Goal: Information Seeking & Learning: Learn about a topic

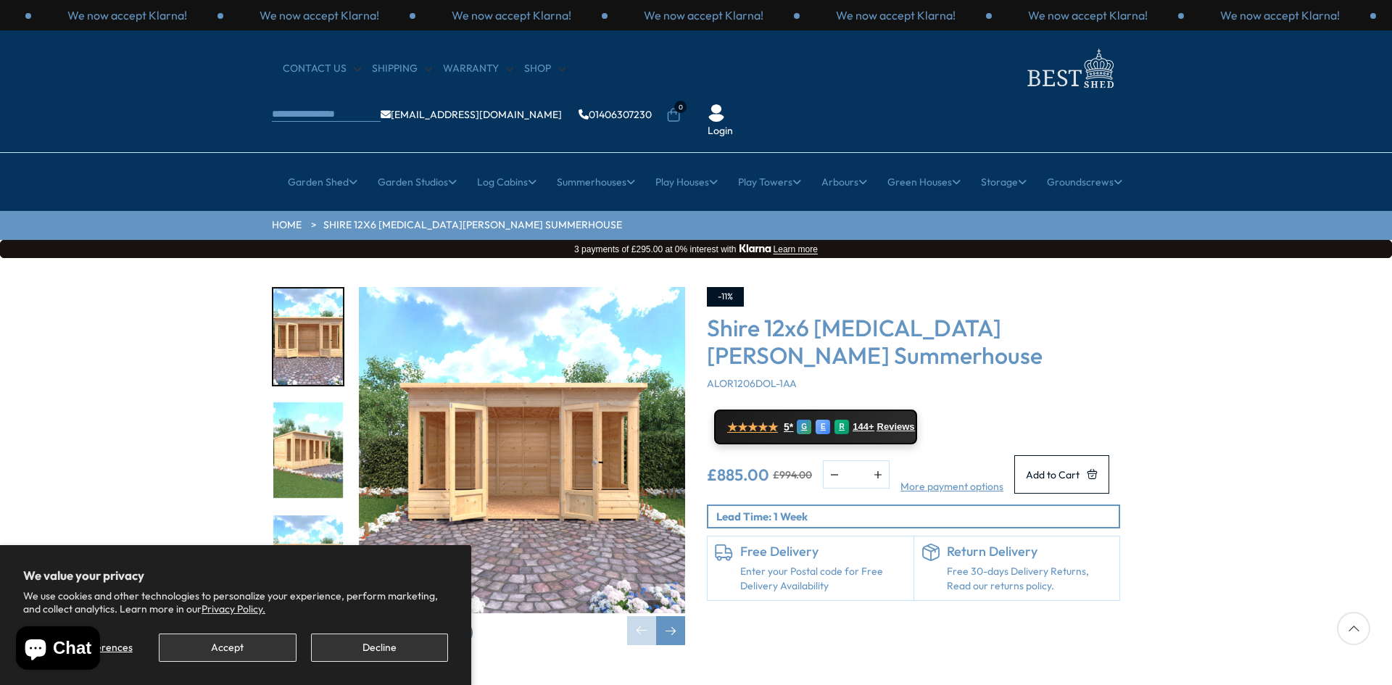
click at [649, 424] on img "1 / 9" at bounding box center [522, 450] width 326 height 326
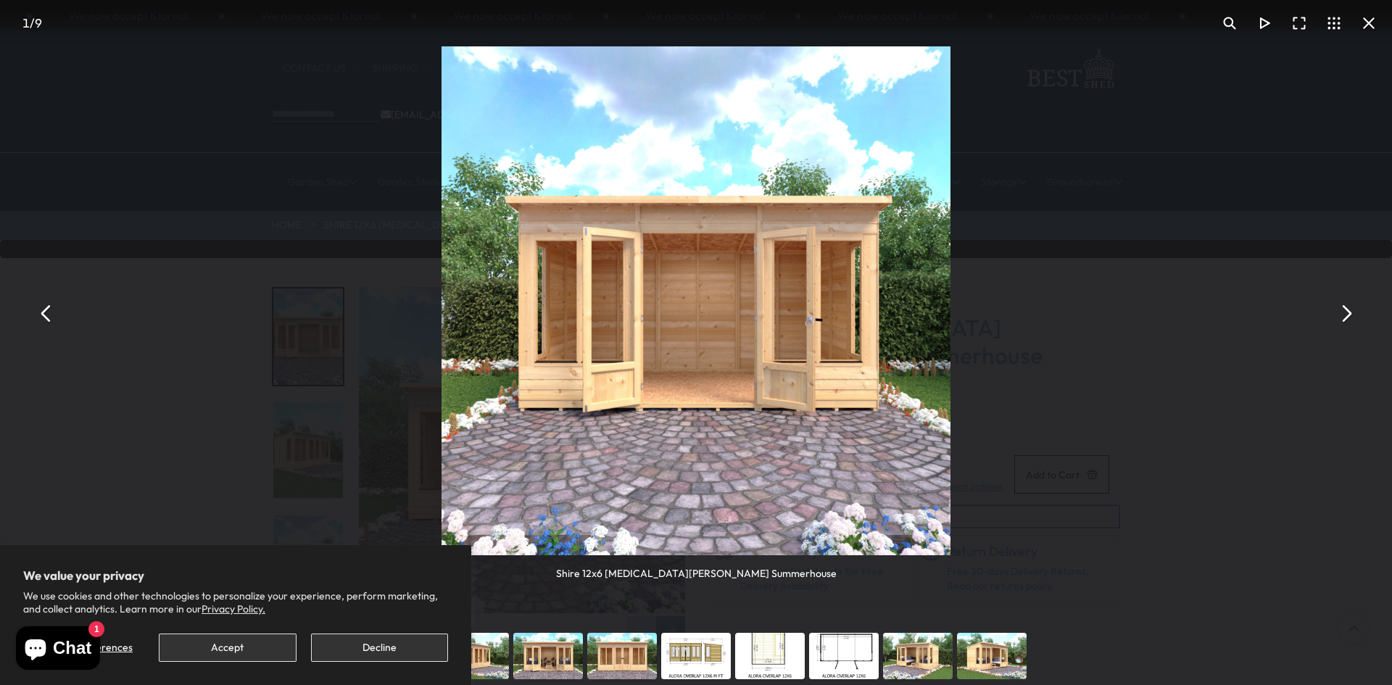
click at [1348, 309] on button "You can close this modal content with the ESC key" at bounding box center [1345, 314] width 35 height 35
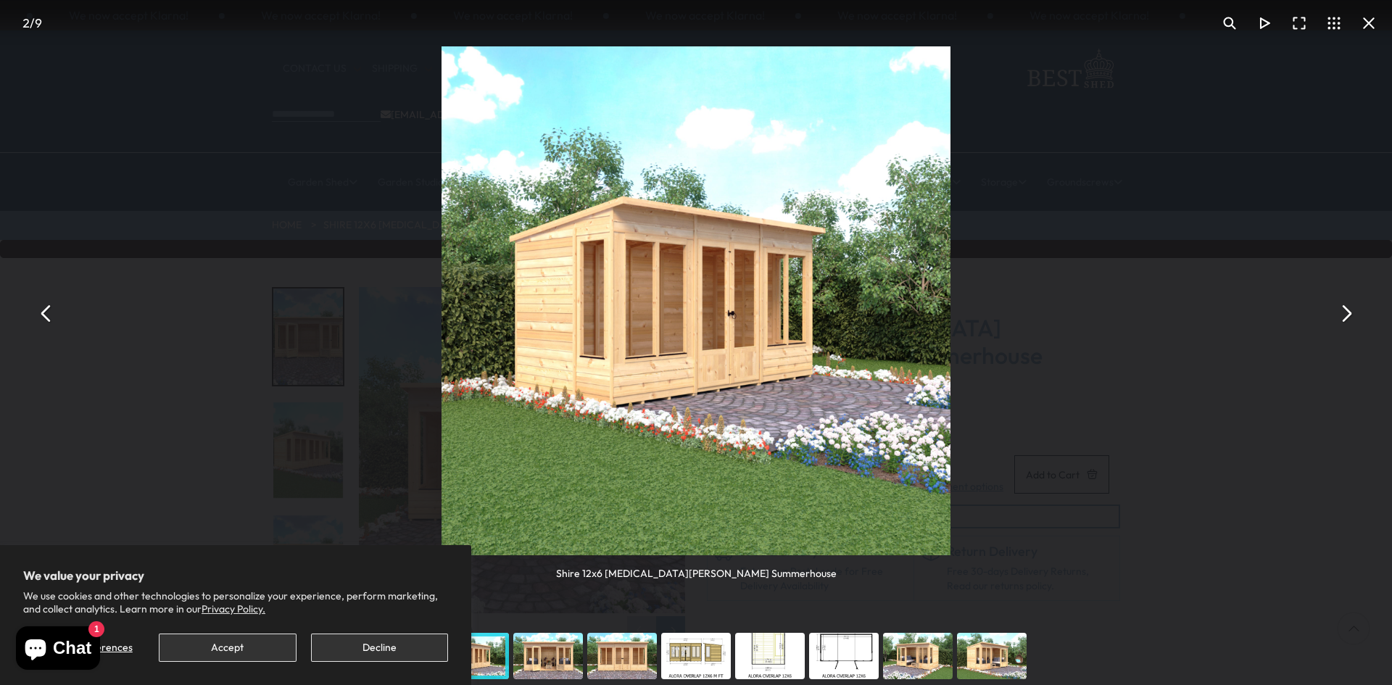
click at [1348, 309] on button "You can close this modal content with the ESC key" at bounding box center [1345, 314] width 35 height 35
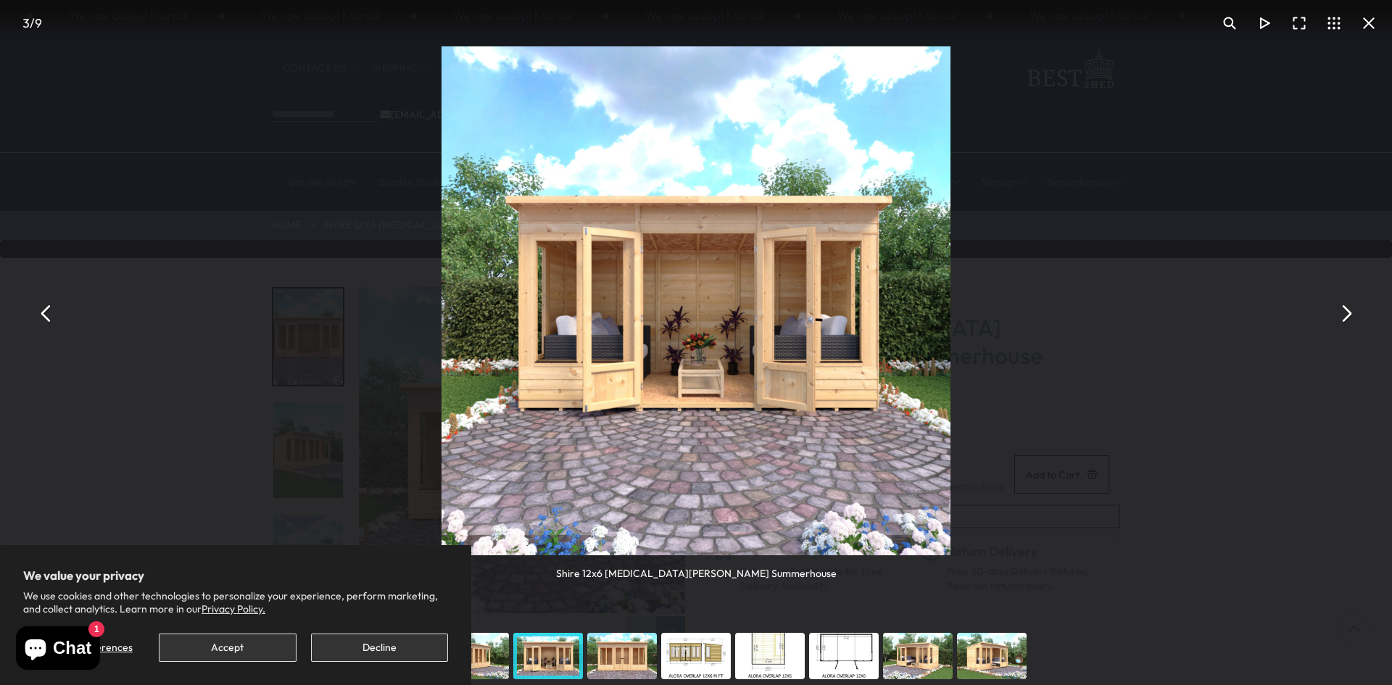
click at [1348, 309] on button "You can close this modal content with the ESC key" at bounding box center [1345, 314] width 35 height 35
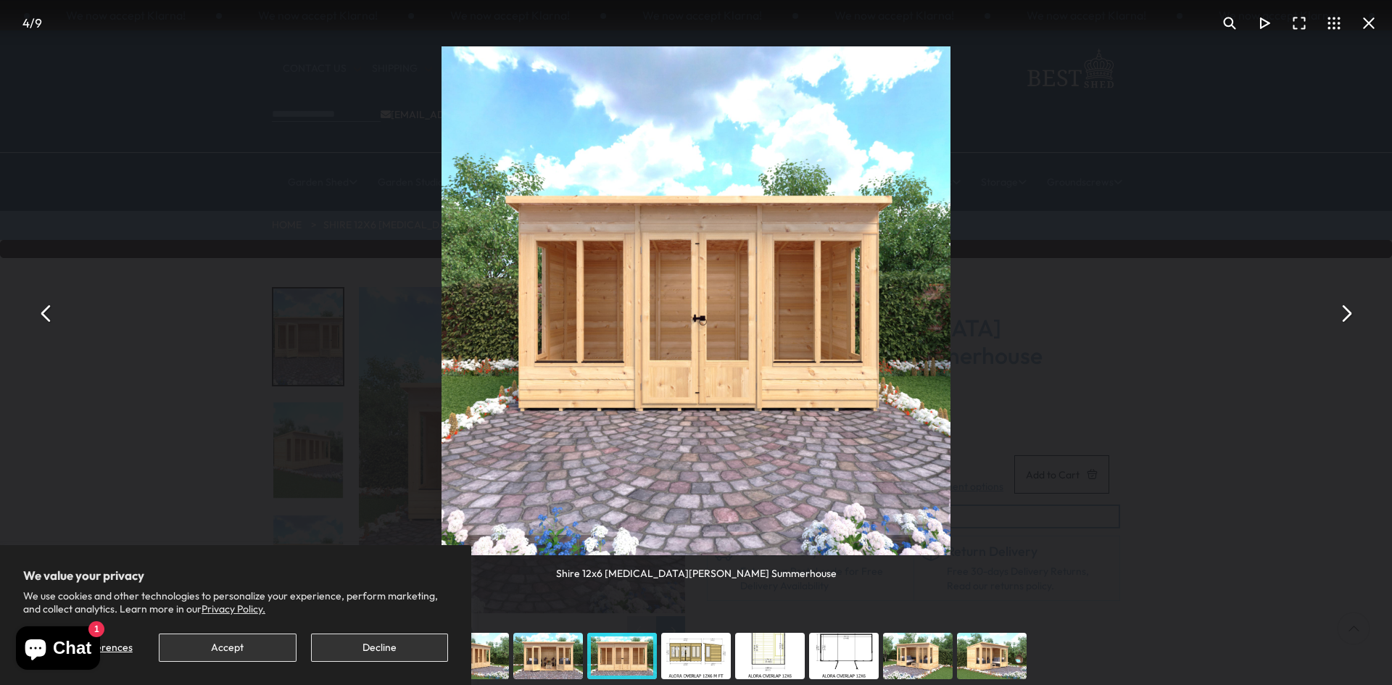
click at [1344, 320] on button "You can close this modal content with the ESC key" at bounding box center [1345, 314] width 35 height 35
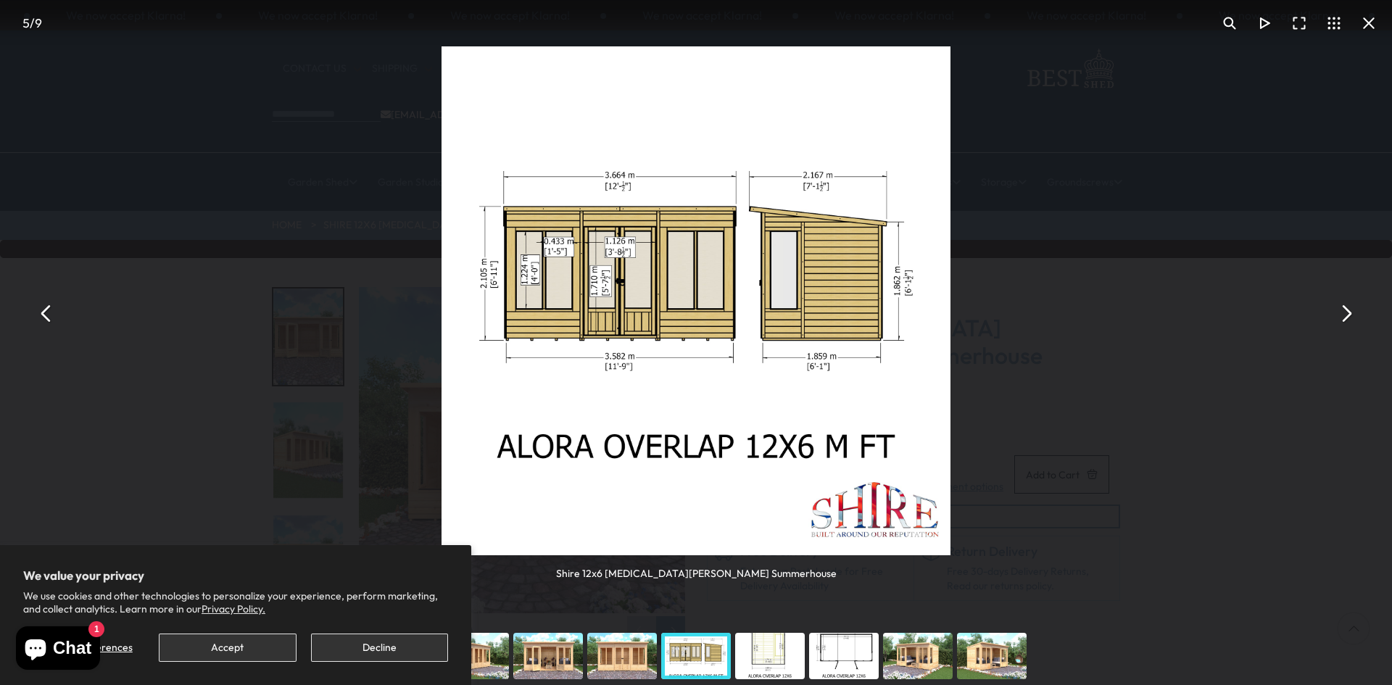
click at [1343, 319] on button "You can close this modal content with the ESC key" at bounding box center [1345, 314] width 35 height 35
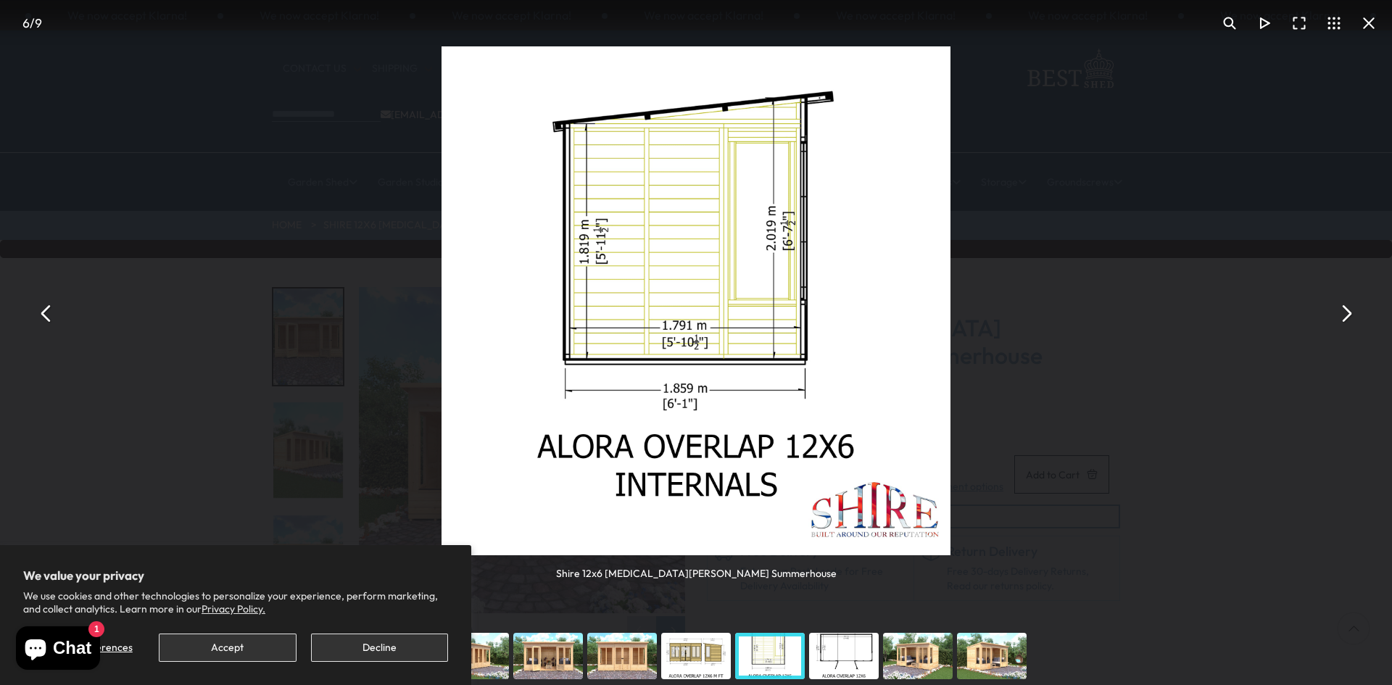
click at [1343, 319] on button "You can close this modal content with the ESC key" at bounding box center [1345, 314] width 35 height 35
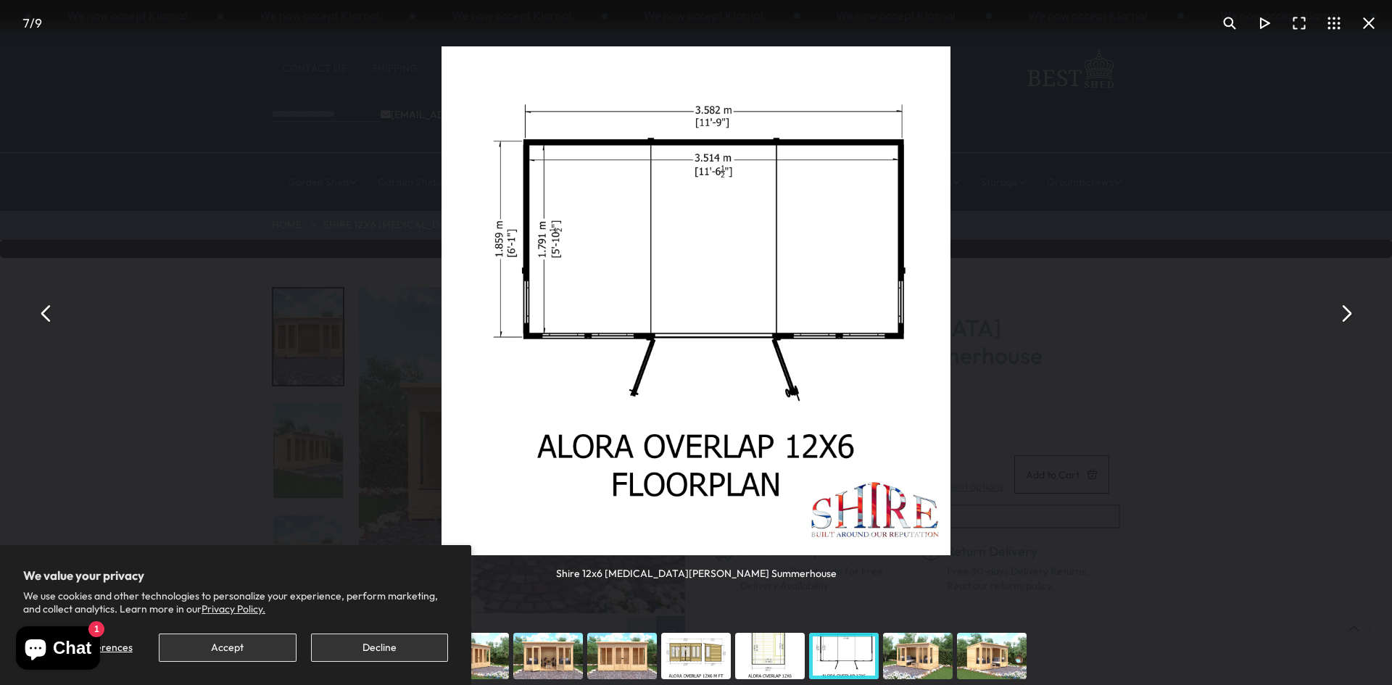
click at [1343, 319] on button "You can close this modal content with the ESC key" at bounding box center [1345, 314] width 35 height 35
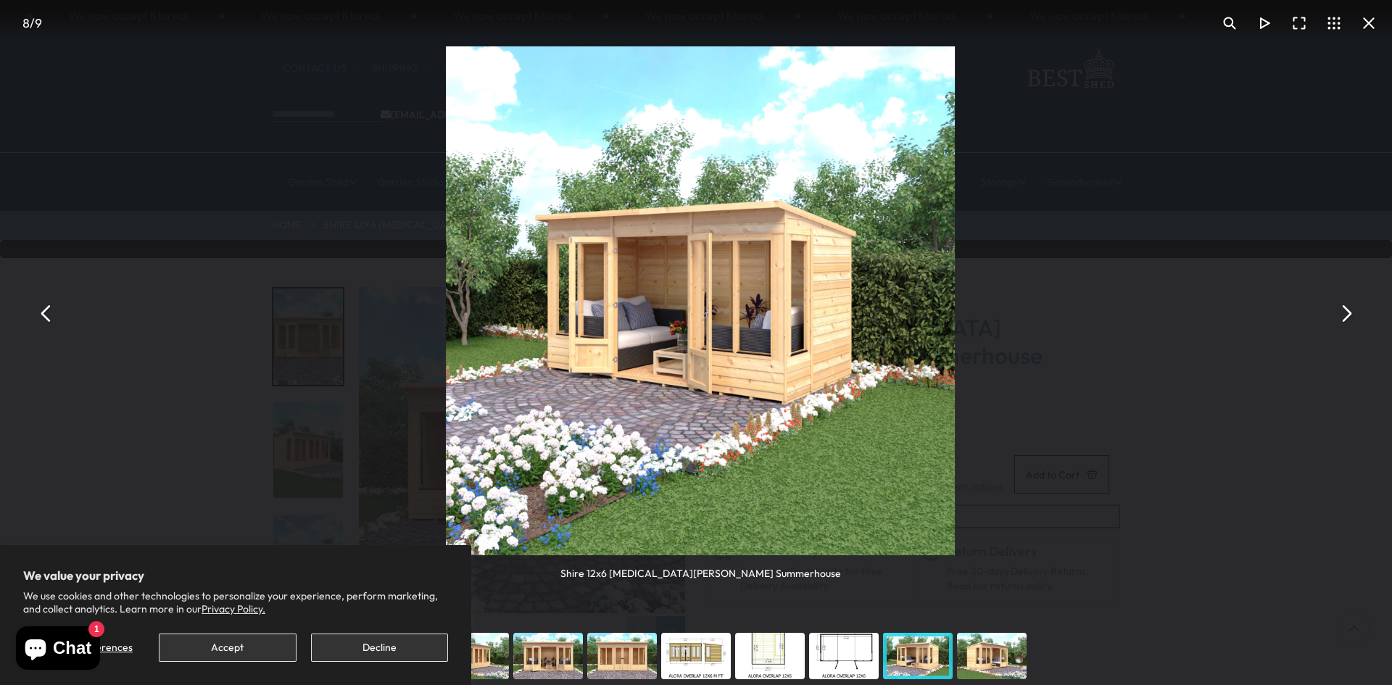
click at [1343, 319] on button "You can close this modal content with the ESC key" at bounding box center [1345, 314] width 35 height 35
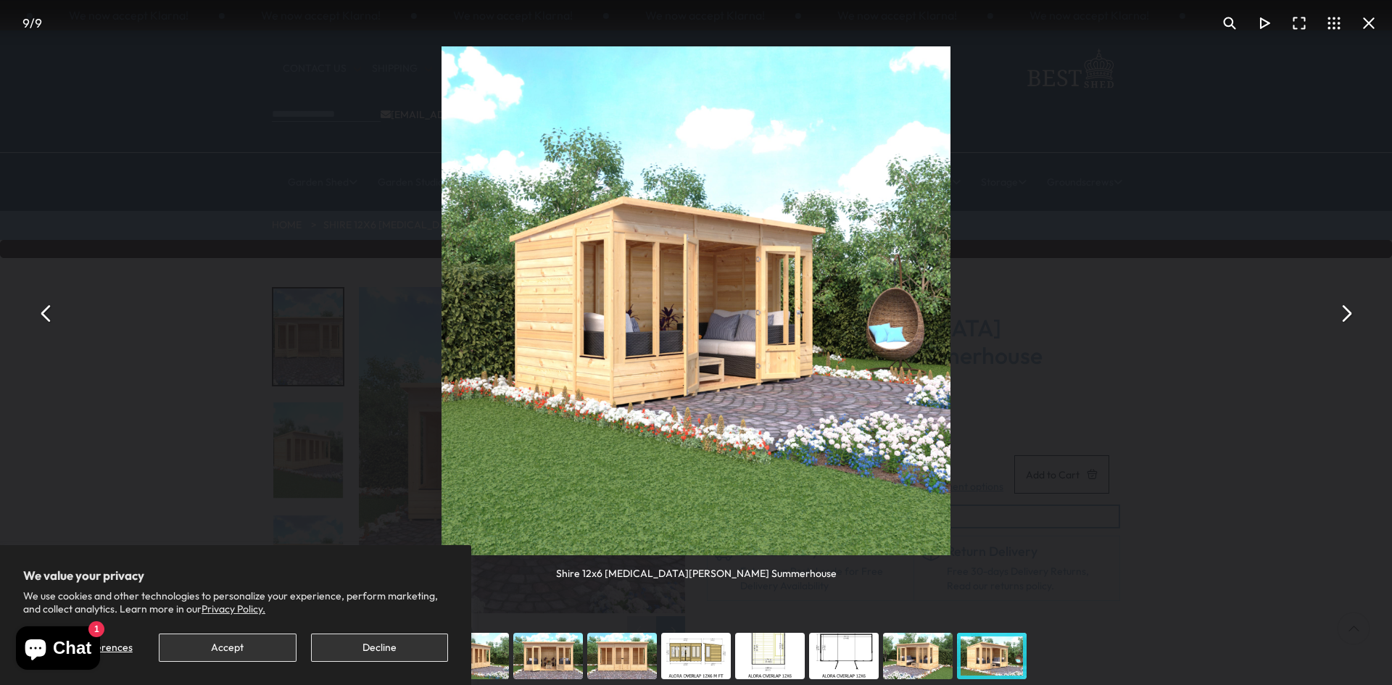
click at [1348, 314] on button "You can close this modal content with the ESC key" at bounding box center [1345, 314] width 35 height 35
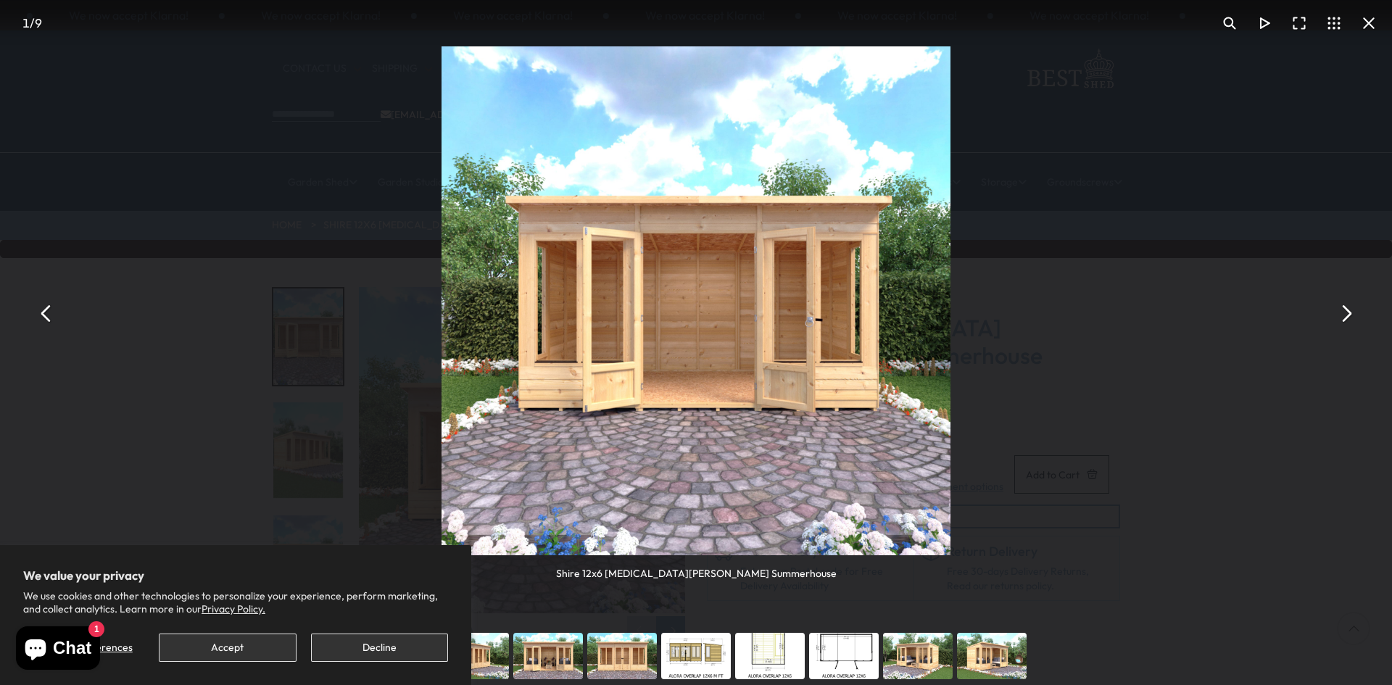
click at [1348, 314] on button "You can close this modal content with the ESC key" at bounding box center [1345, 314] width 35 height 35
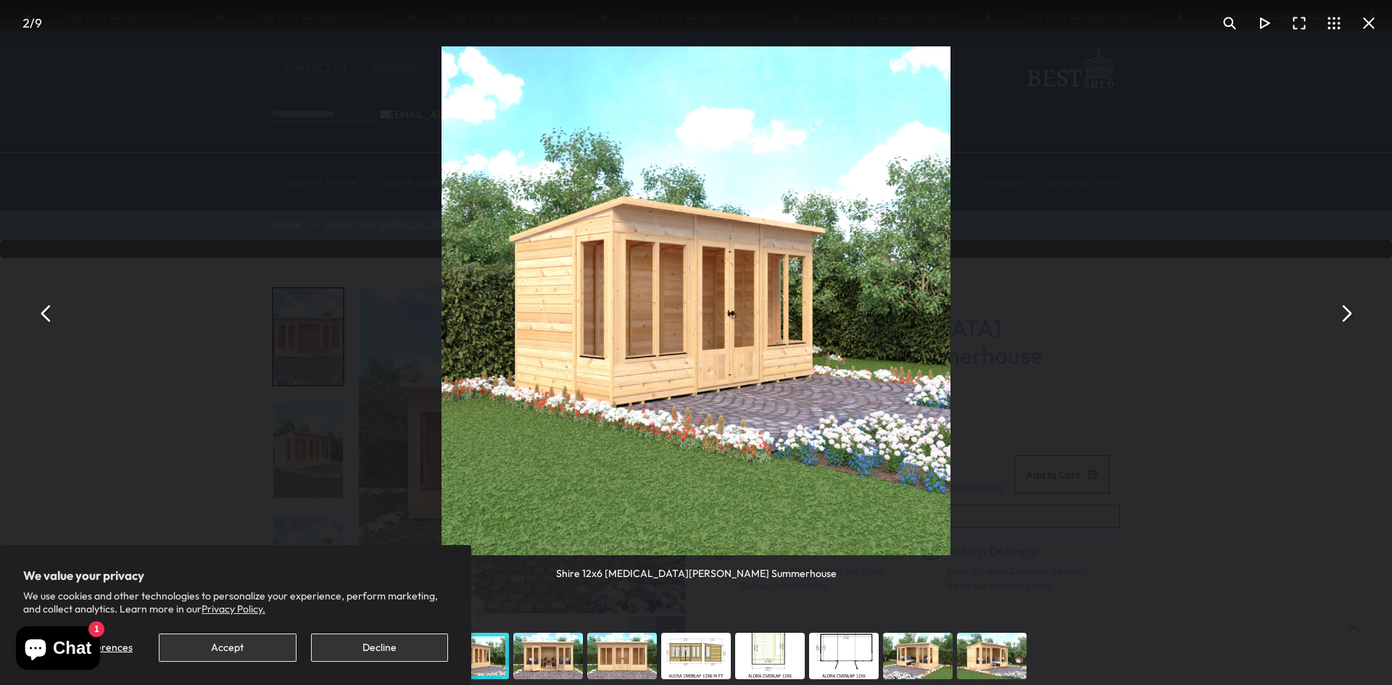
click at [1351, 315] on button "You can close this modal content with the ESC key" at bounding box center [1345, 314] width 35 height 35
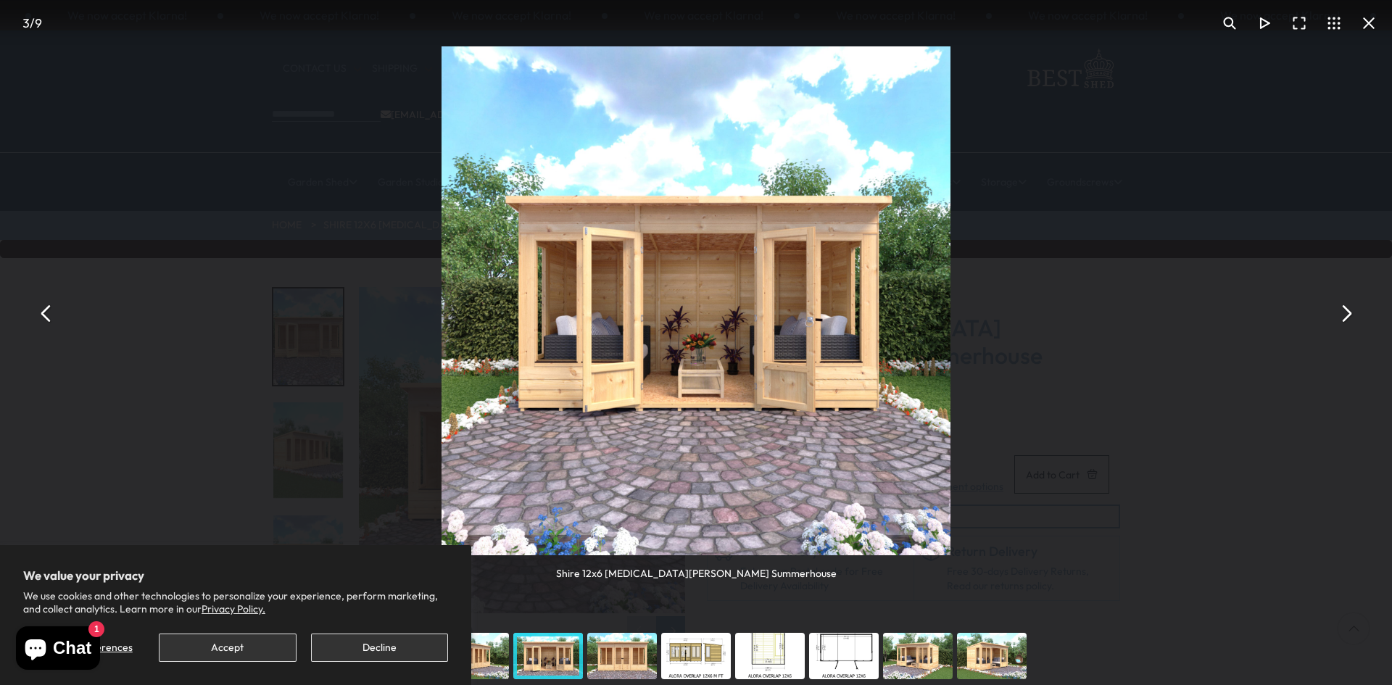
click at [1351, 315] on button "You can close this modal content with the ESC key" at bounding box center [1345, 314] width 35 height 35
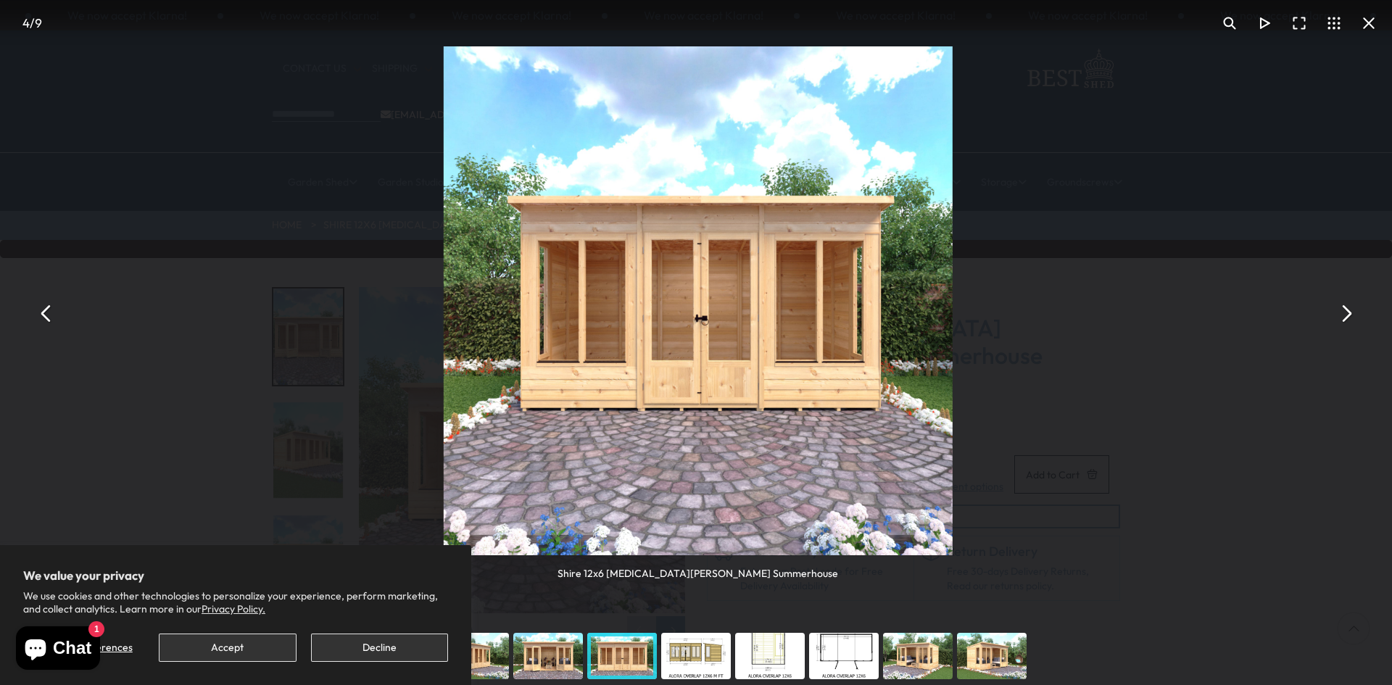
click at [1351, 315] on button "You can close this modal content with the ESC key" at bounding box center [1345, 314] width 35 height 35
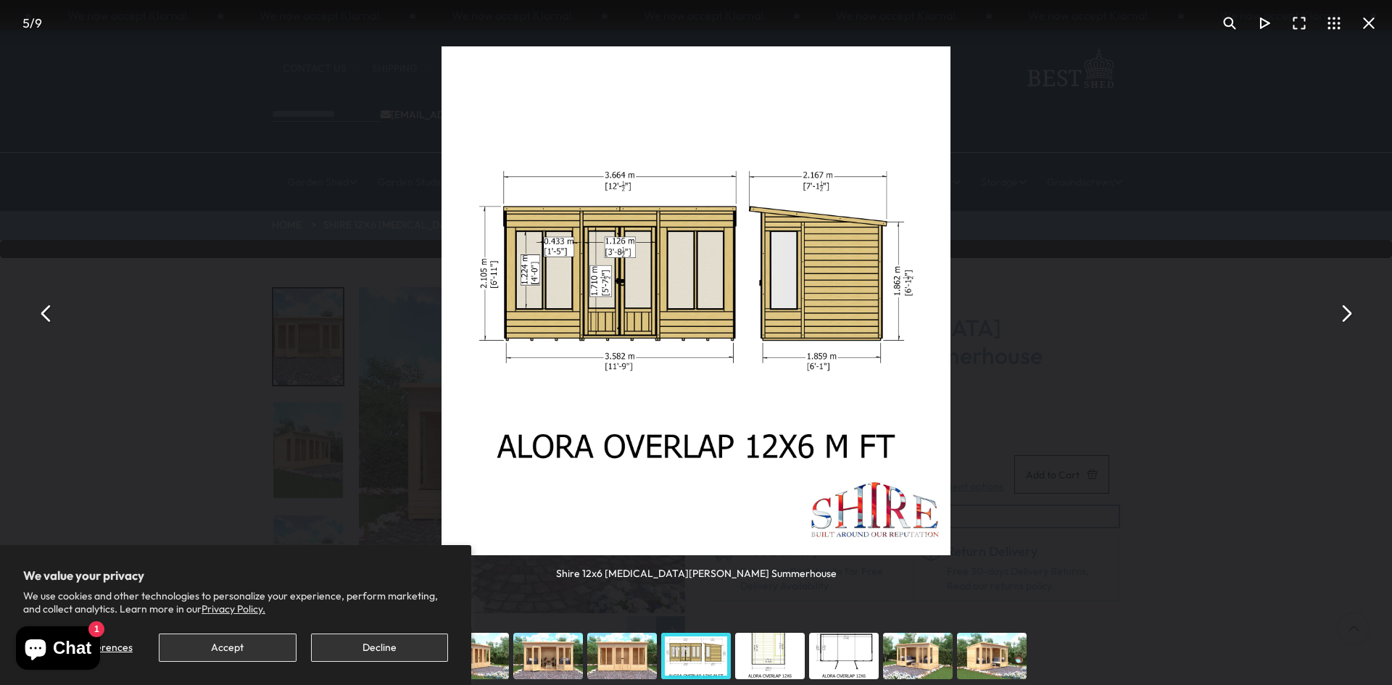
click at [1351, 315] on button "You can close this modal content with the ESC key" at bounding box center [1345, 314] width 35 height 35
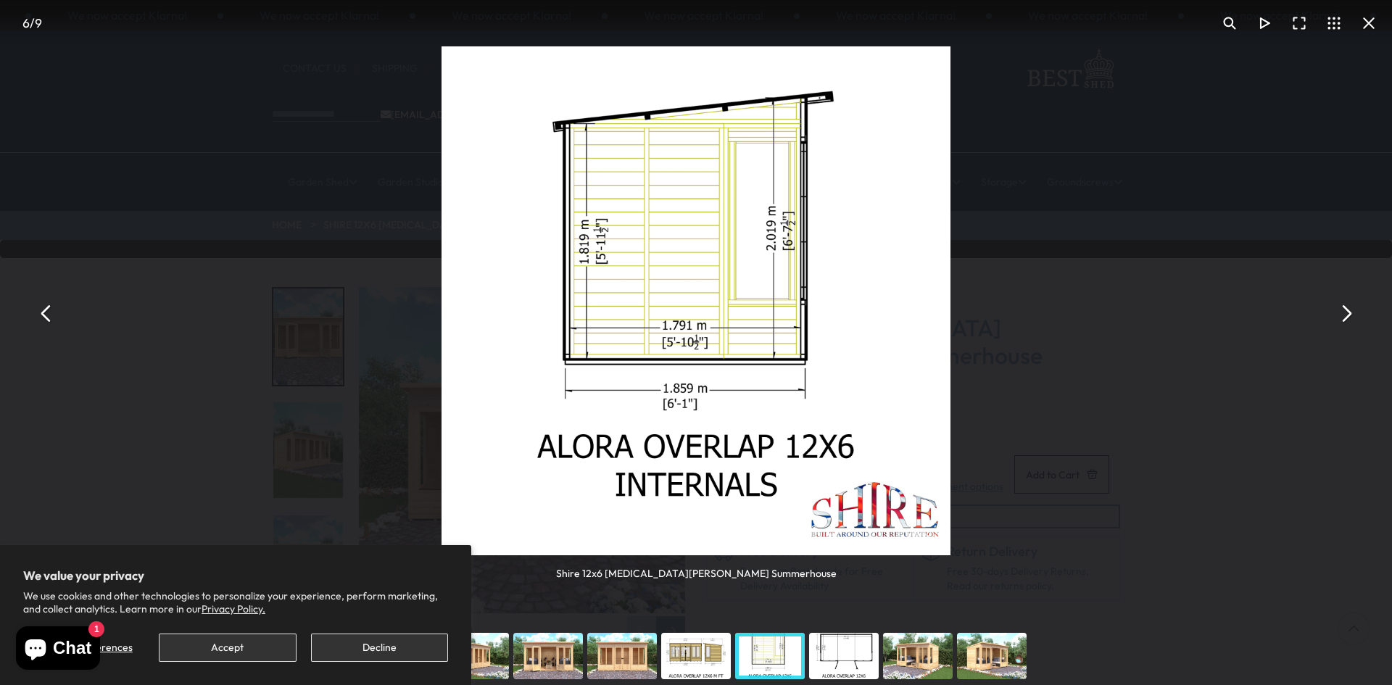
click at [1367, 22] on button "You can close this modal content with the ESC key" at bounding box center [1368, 23] width 35 height 35
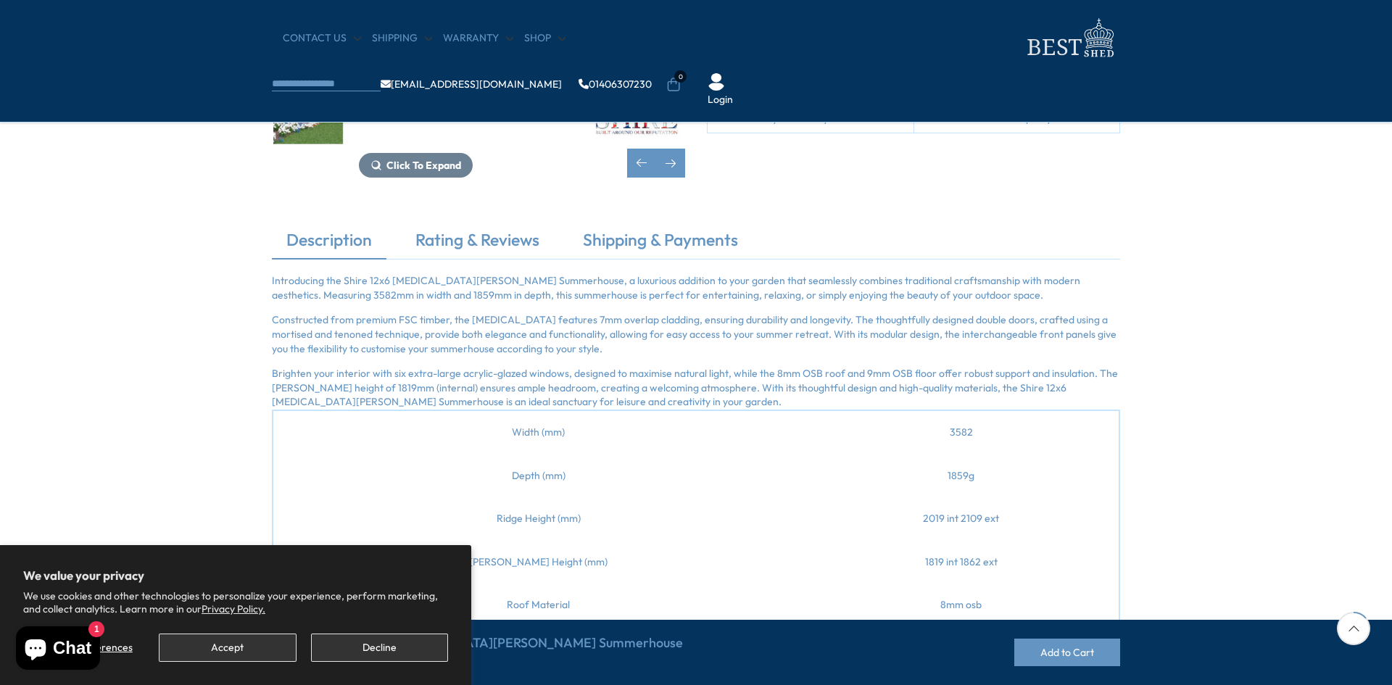
scroll to position [388, 0]
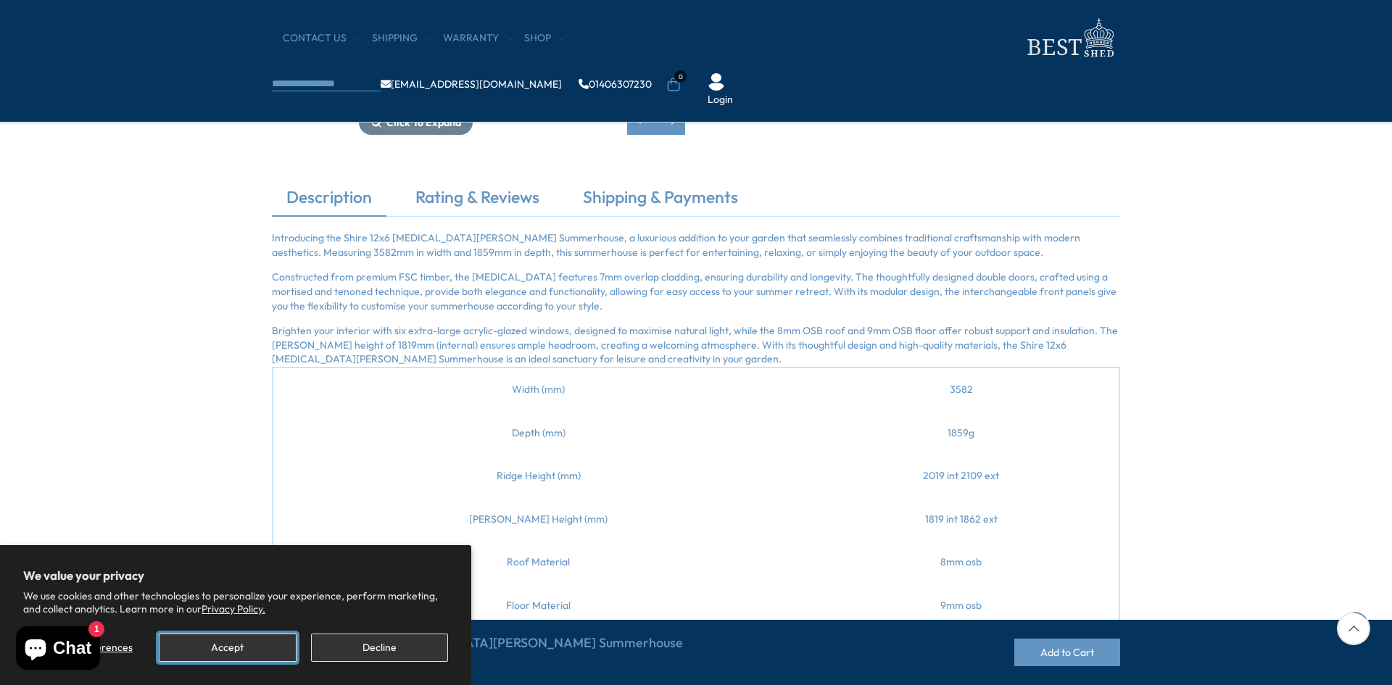
click at [223, 639] on button "Accept" at bounding box center [227, 648] width 137 height 28
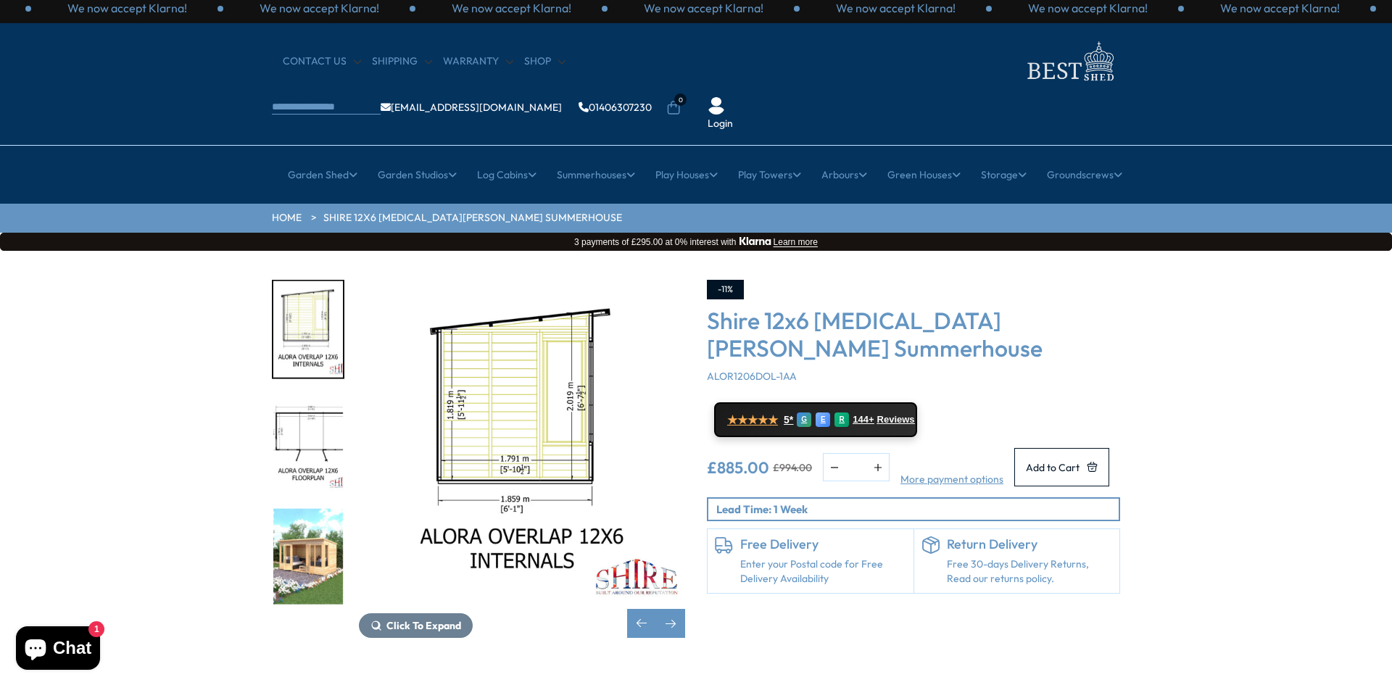
scroll to position [0, 0]
